Goal: Navigation & Orientation: Find specific page/section

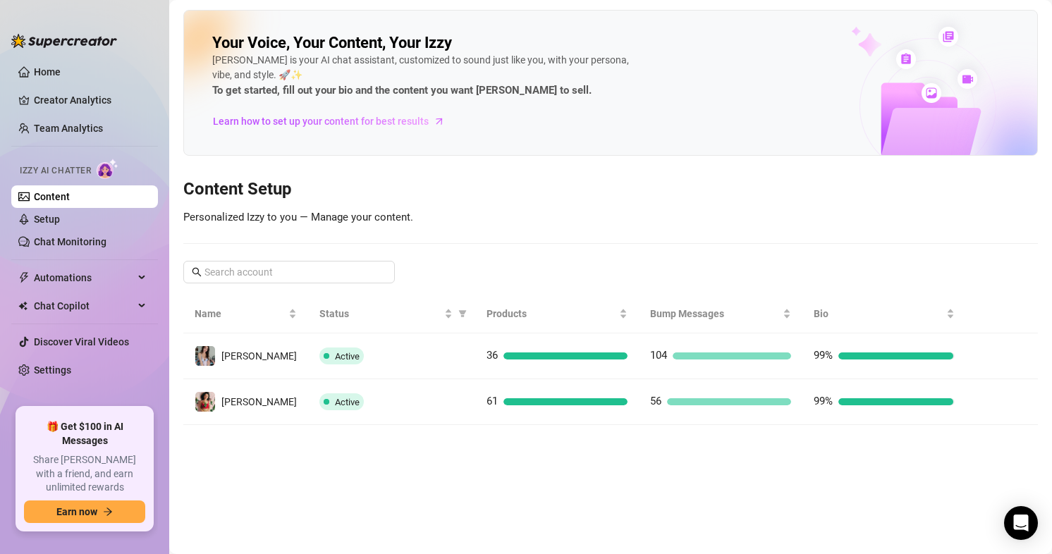
click at [61, 72] on link "Home" at bounding box center [47, 71] width 27 height 11
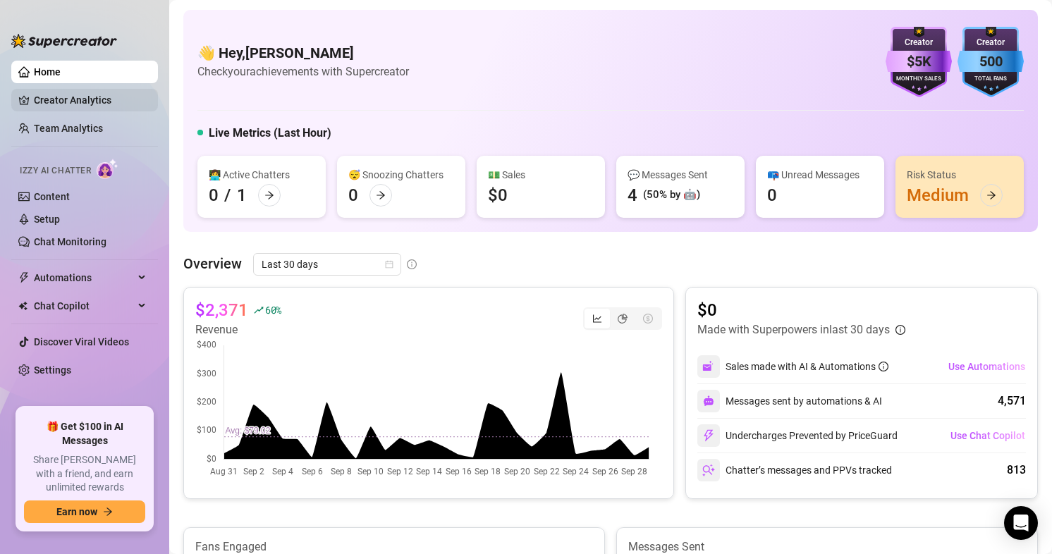
click at [95, 99] on link "Creator Analytics" at bounding box center [90, 100] width 113 height 23
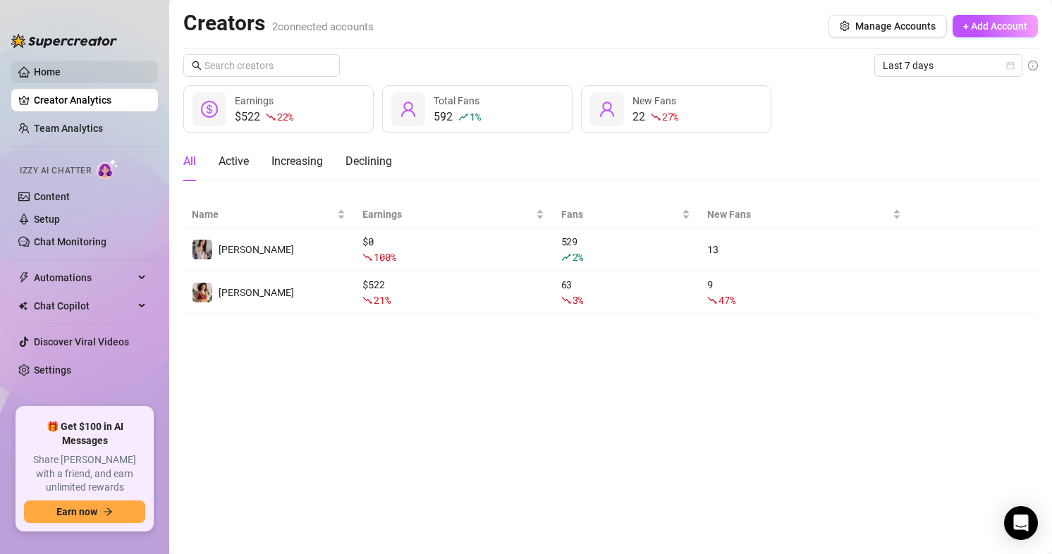
click at [61, 73] on link "Home" at bounding box center [47, 71] width 27 height 11
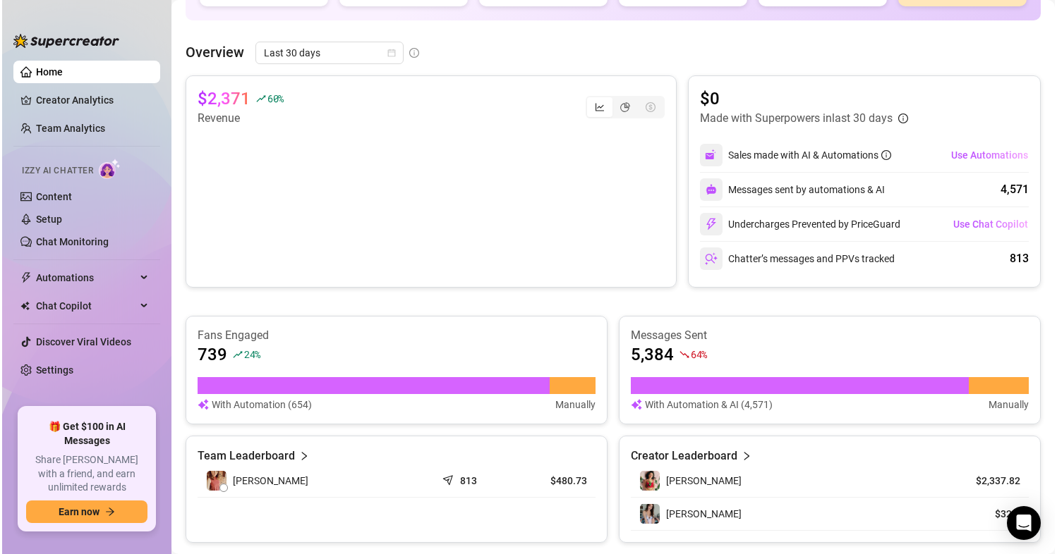
scroll to position [623, 0]
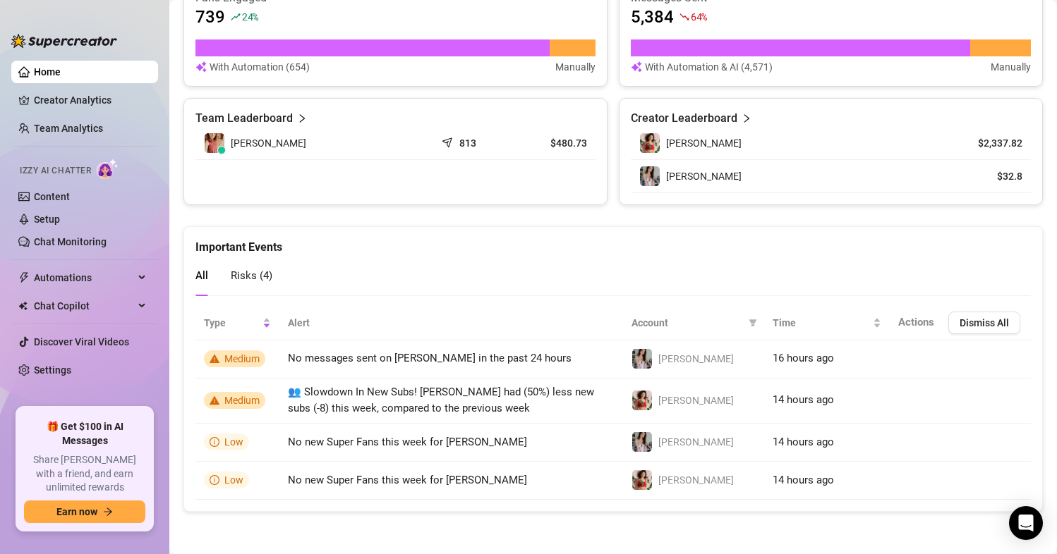
click at [61, 69] on link "Home" at bounding box center [47, 71] width 27 height 11
click at [91, 100] on link "Creator Analytics" at bounding box center [90, 100] width 113 height 23
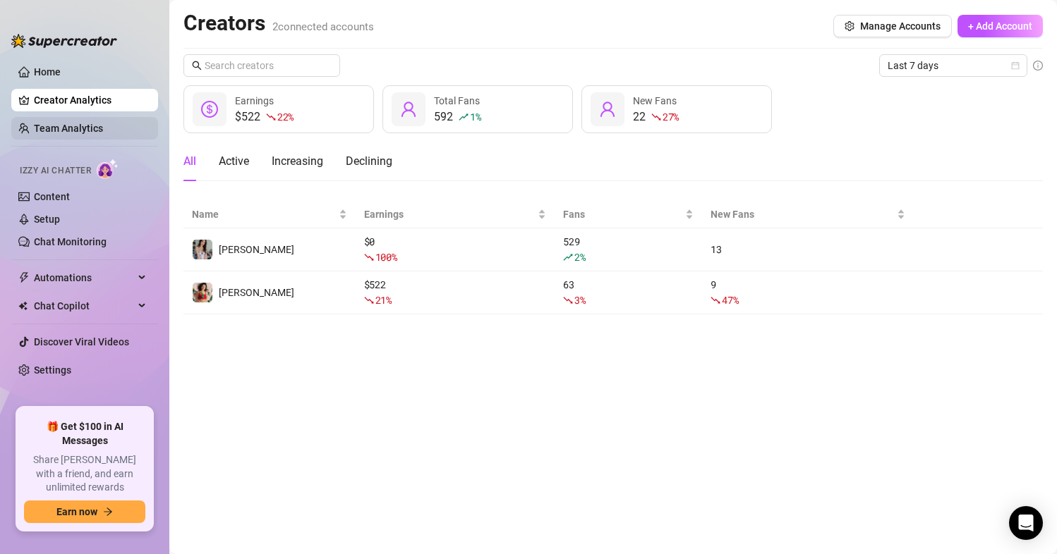
click at [103, 133] on link "Team Analytics" at bounding box center [68, 128] width 69 height 11
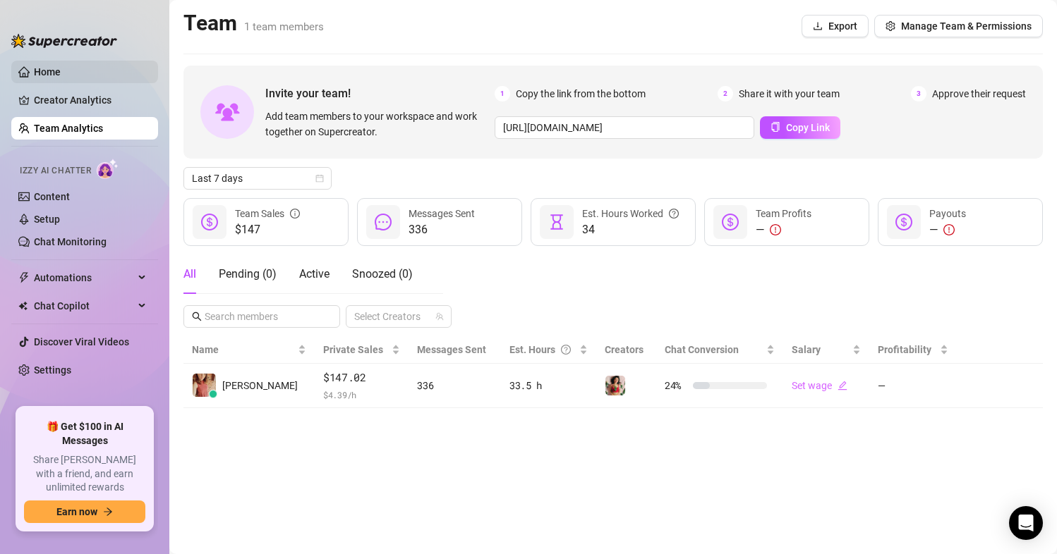
click at [61, 78] on link "Home" at bounding box center [47, 71] width 27 height 11
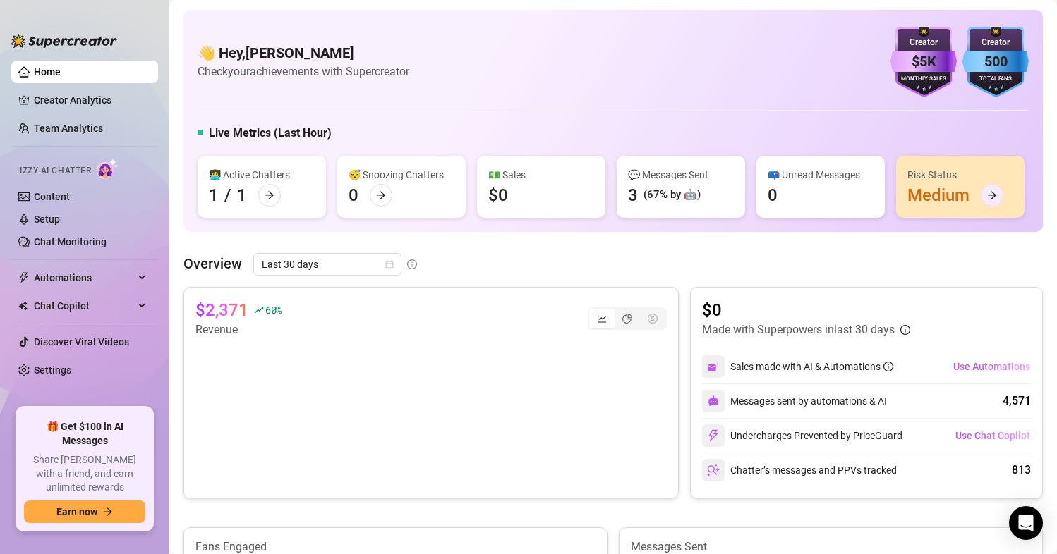
click at [980, 207] on div at bounding box center [991, 195] width 23 height 23
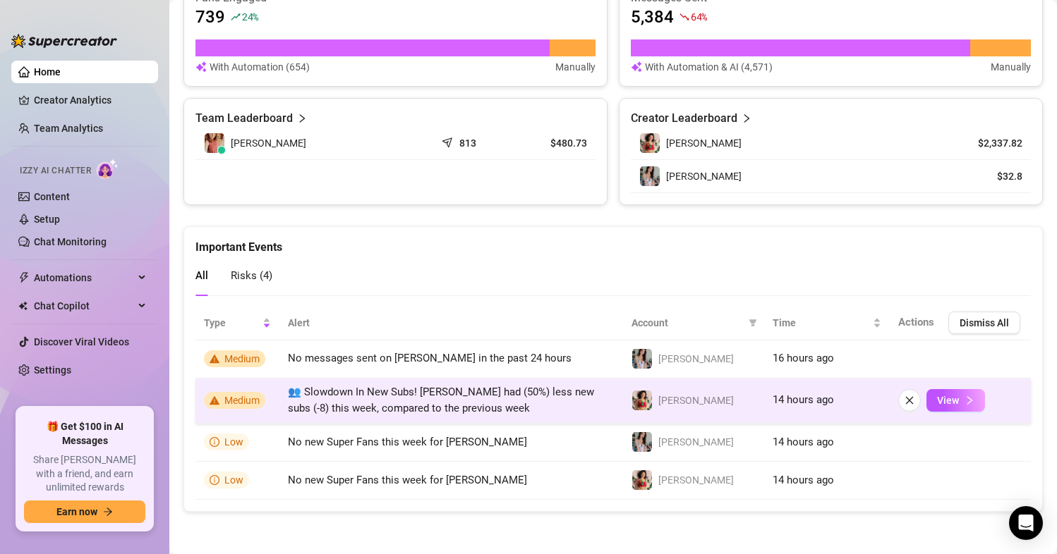
scroll to position [623, 0]
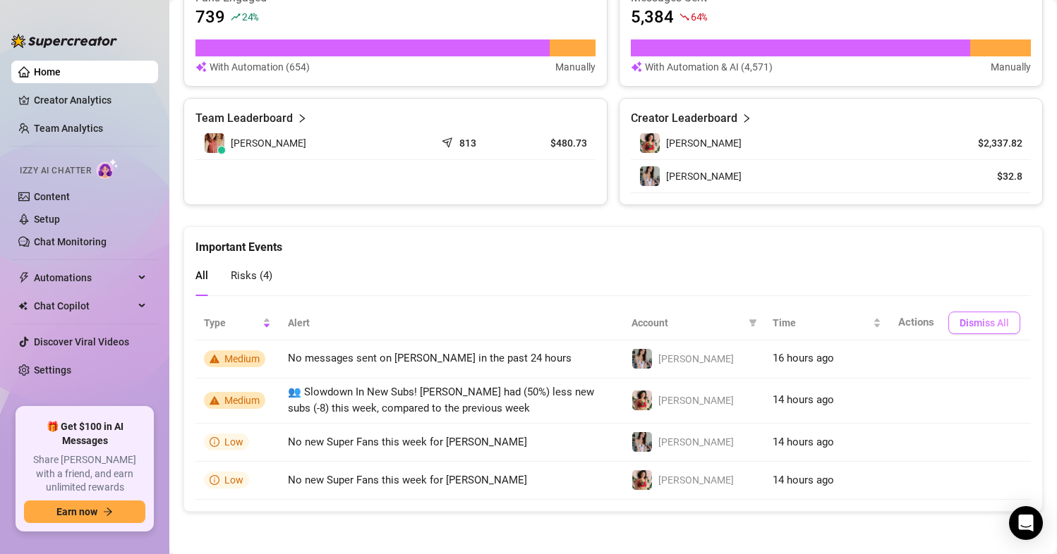
click at [990, 318] on span "Dismiss All" at bounding box center [983, 322] width 49 height 11
